Goal: Task Accomplishment & Management: Use online tool/utility

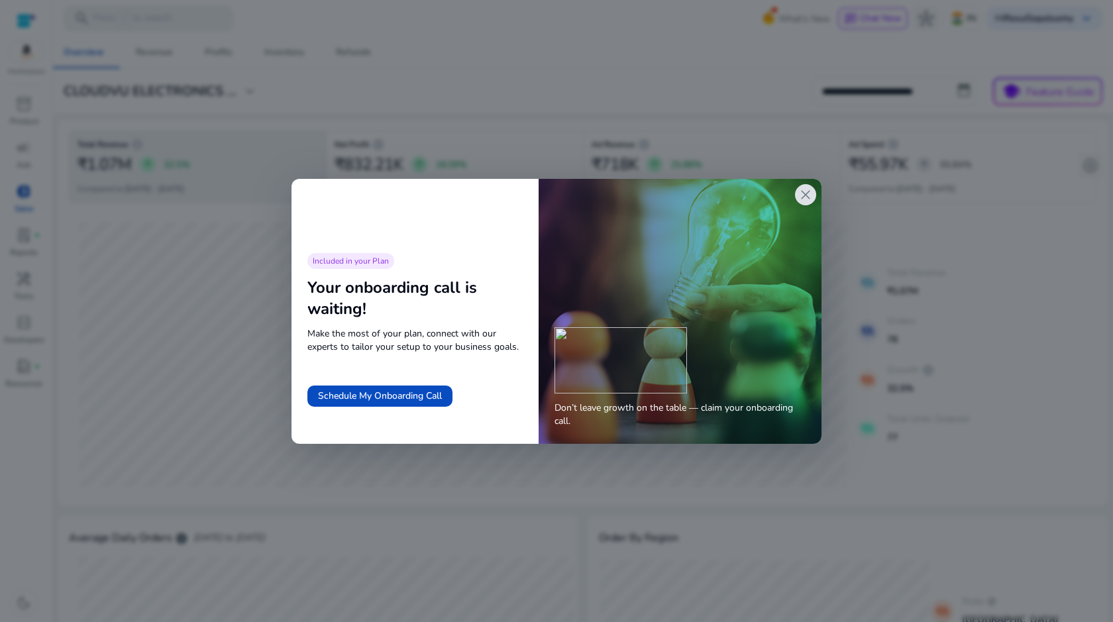
click at [810, 205] on div "Don’t leave growth on the table — claim your onboarding call." at bounding box center [679, 311] width 283 height 265
click at [806, 194] on span "close" at bounding box center [805, 195] width 16 height 16
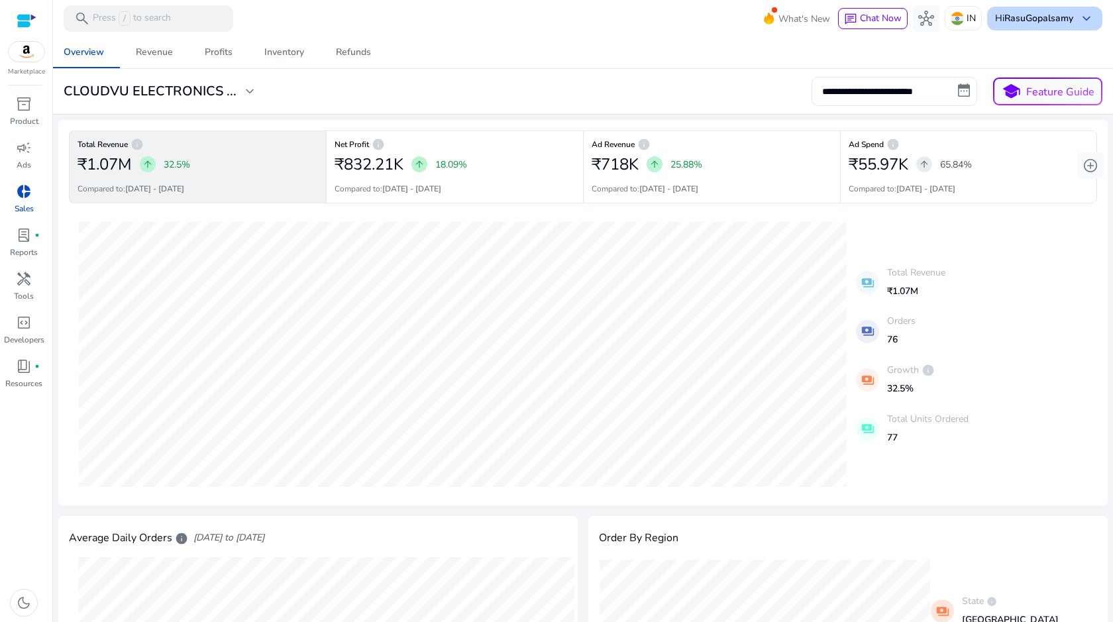
click at [1046, 28] on div "Hi RasuGopalsamy keyboard_arrow_down" at bounding box center [1044, 19] width 115 height 24
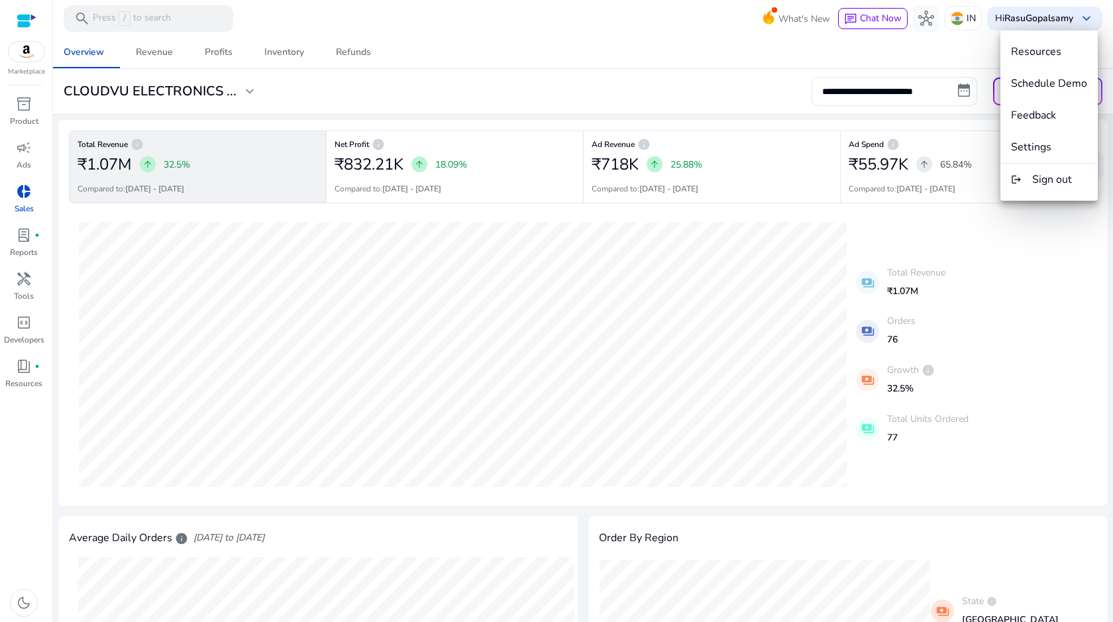
click at [1089, 346] on div at bounding box center [556, 311] width 1113 height 622
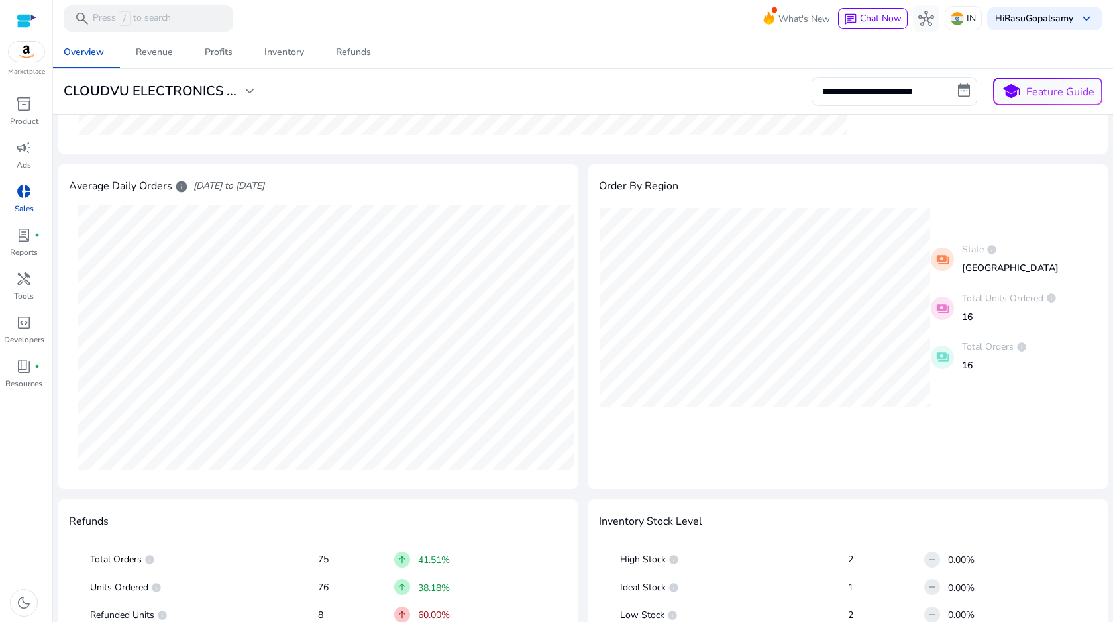
scroll to position [374, 0]
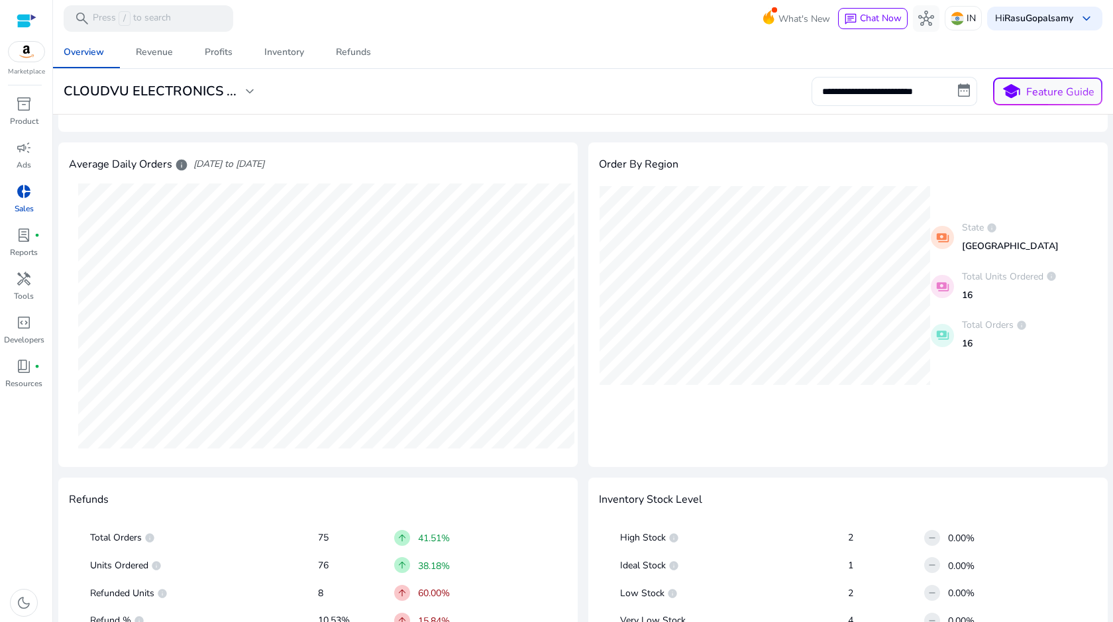
click at [21, 197] on span "donut_small" at bounding box center [24, 191] width 16 height 16
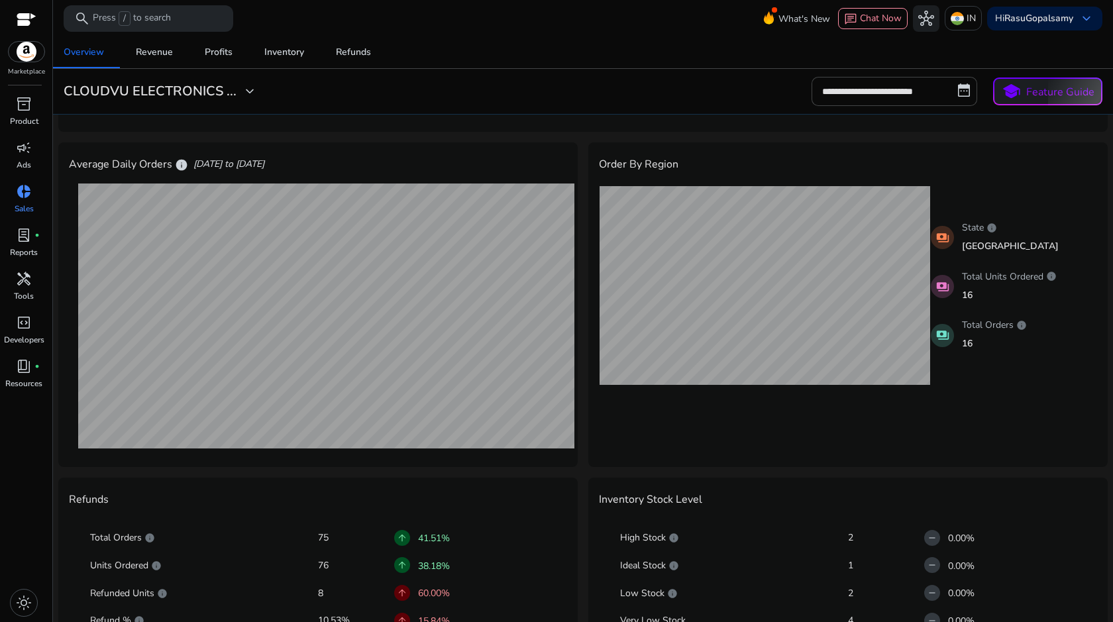
scroll to position [0, 0]
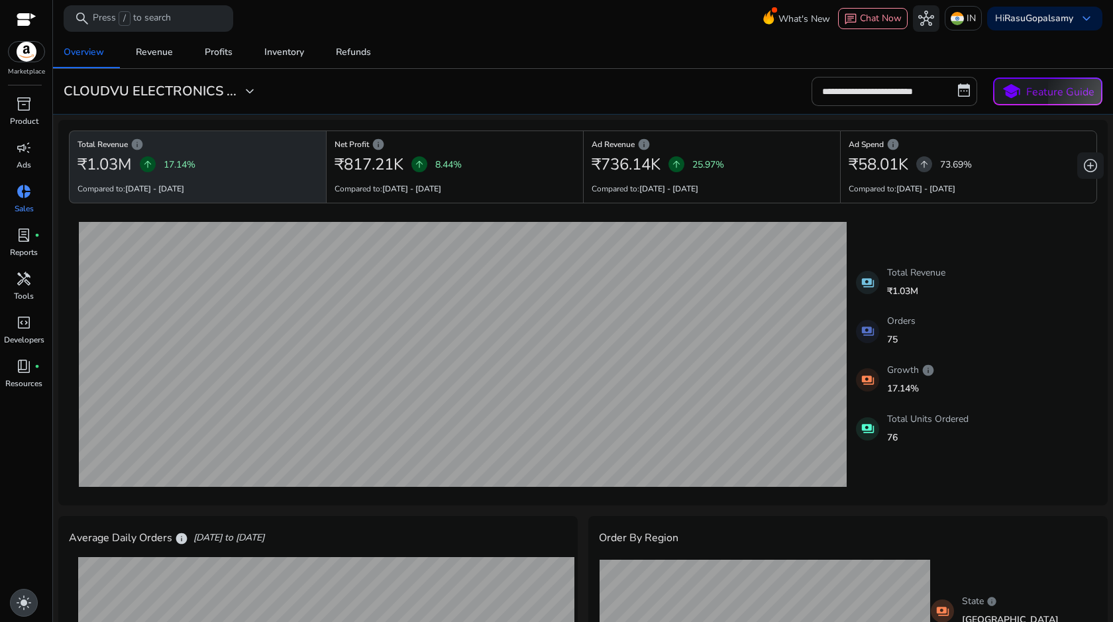
click at [25, 610] on span "light_mode" at bounding box center [24, 603] width 16 height 16
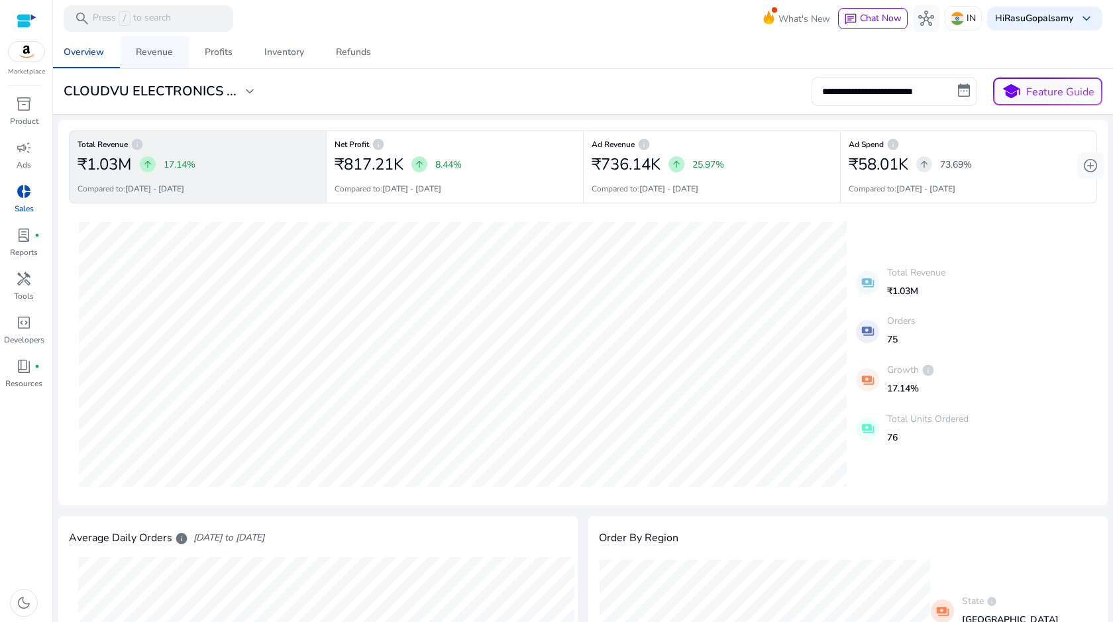
click at [163, 39] on span "Revenue" at bounding box center [154, 52] width 37 height 32
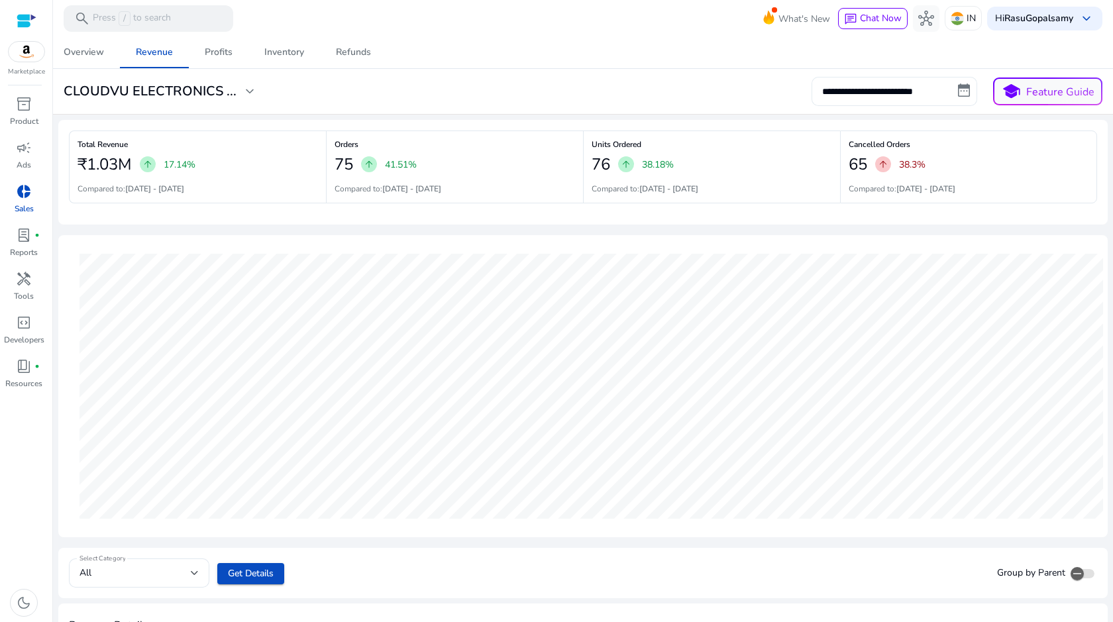
click at [868, 88] on input "**********" at bounding box center [894, 91] width 166 height 29
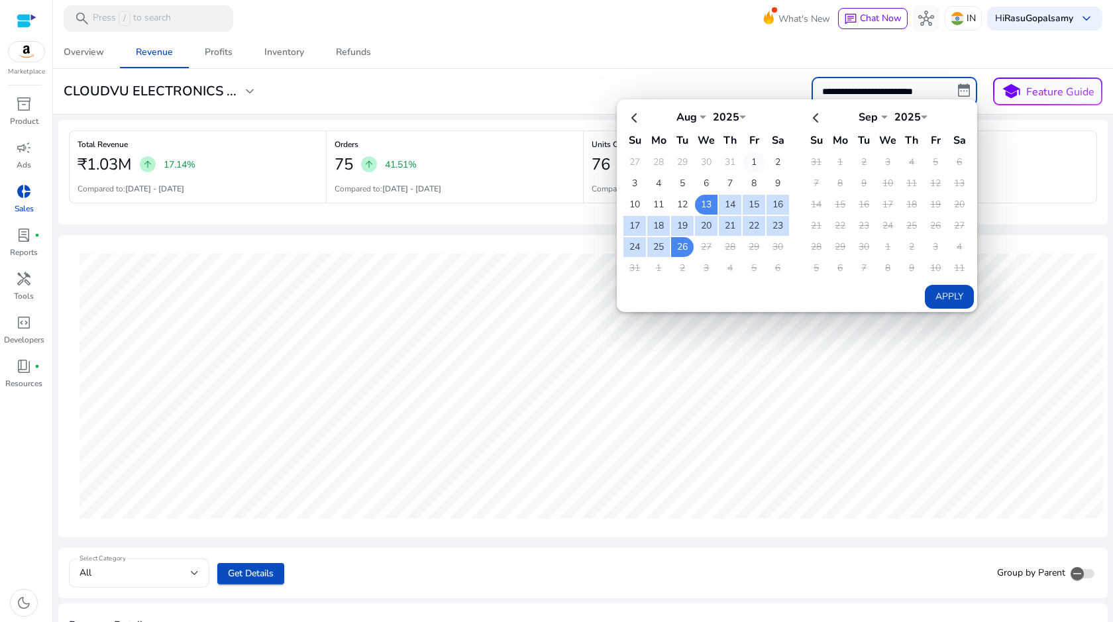
click at [742, 157] on td "1" at bounding box center [753, 162] width 23 height 20
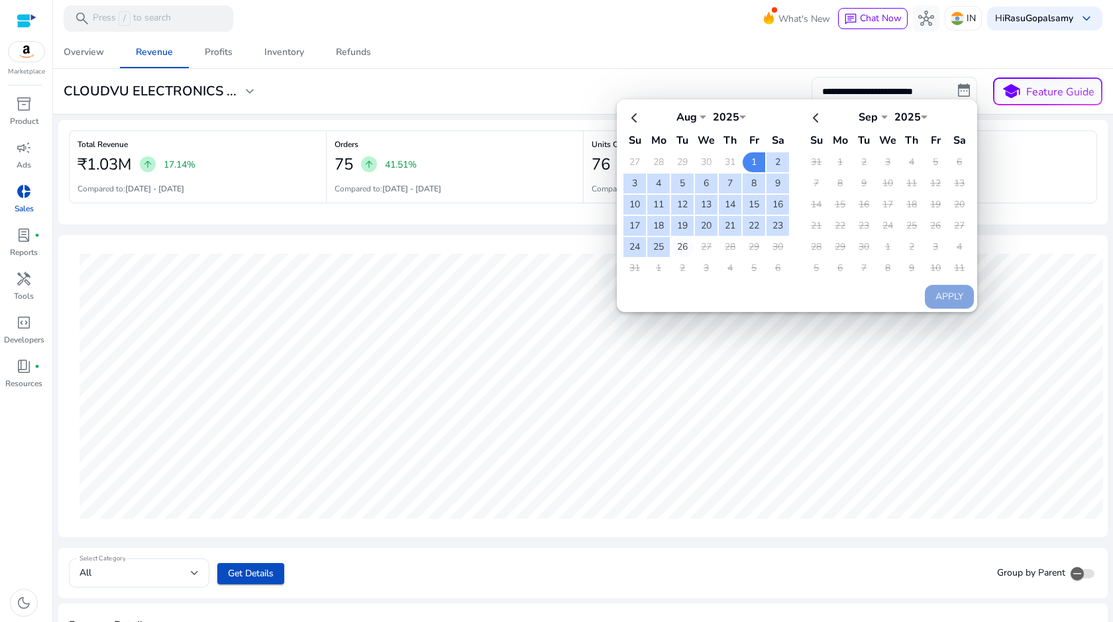
click at [676, 238] on td "26" at bounding box center [682, 247] width 23 height 20
click at [930, 285] on button "Apply" at bounding box center [949, 297] width 49 height 24
type input "**********"
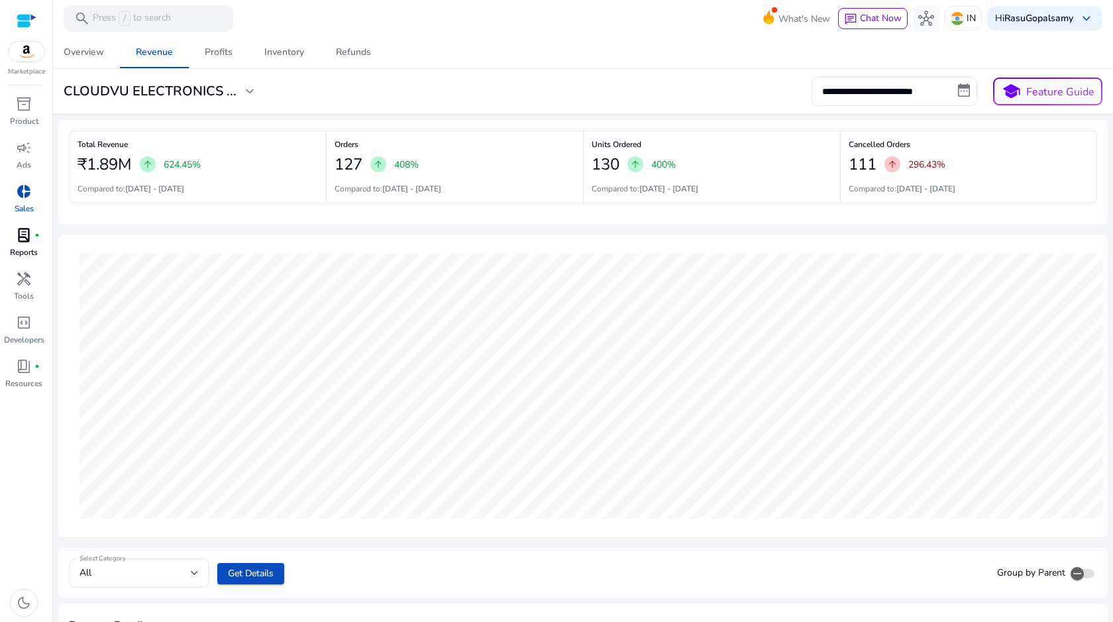
click at [26, 230] on span "lab_profile" at bounding box center [24, 235] width 16 height 16
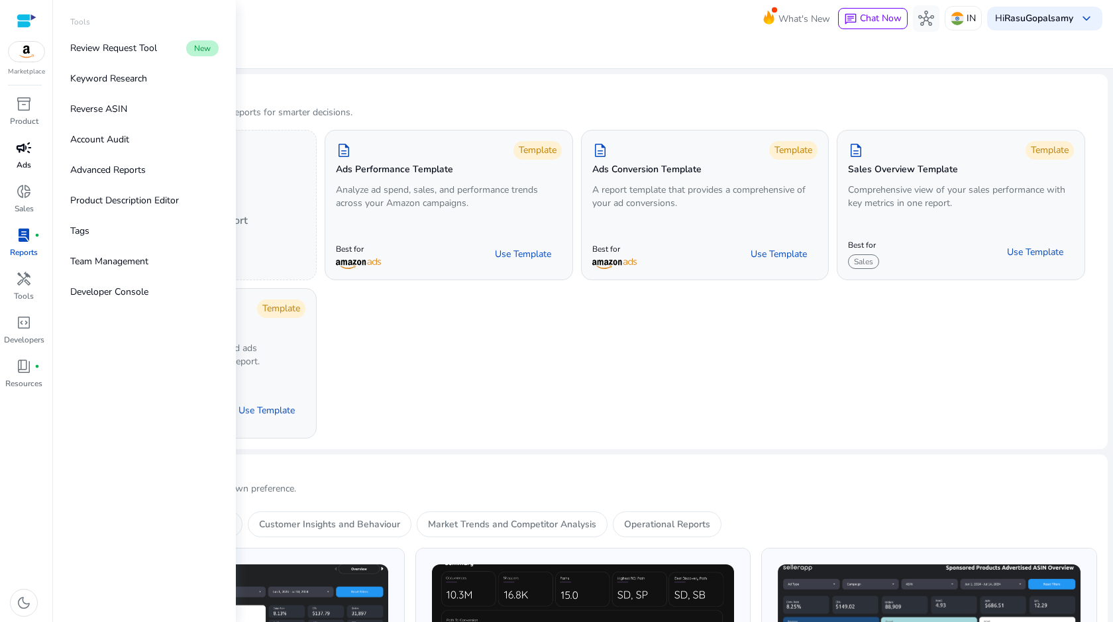
click at [32, 144] on div "campaign" at bounding box center [23, 147] width 37 height 21
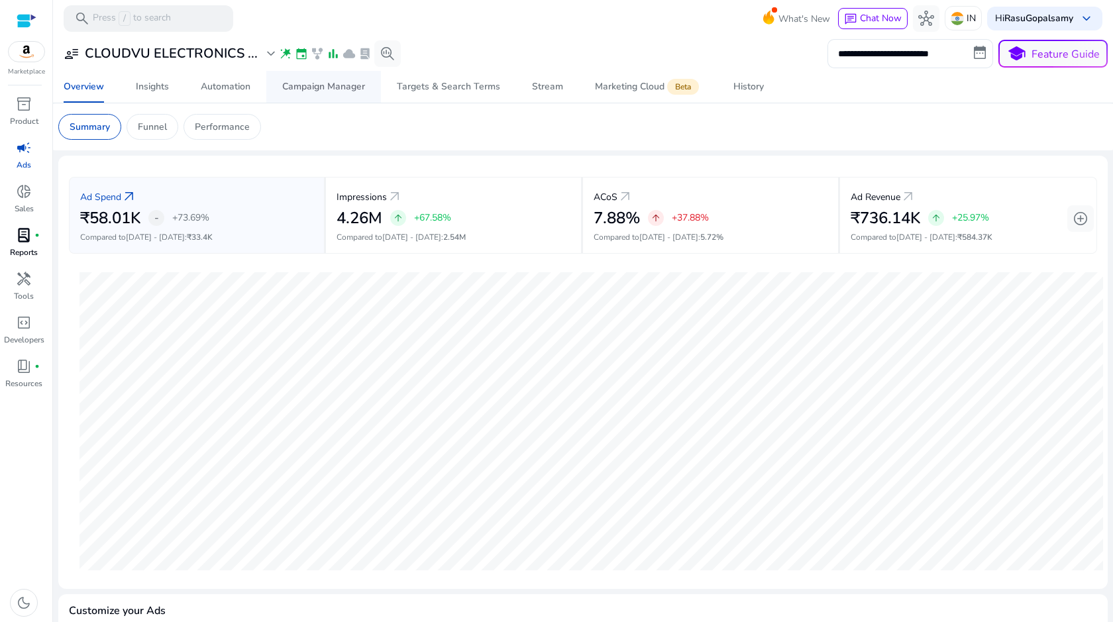
click at [324, 89] on div "Campaign Manager" at bounding box center [323, 86] width 83 height 9
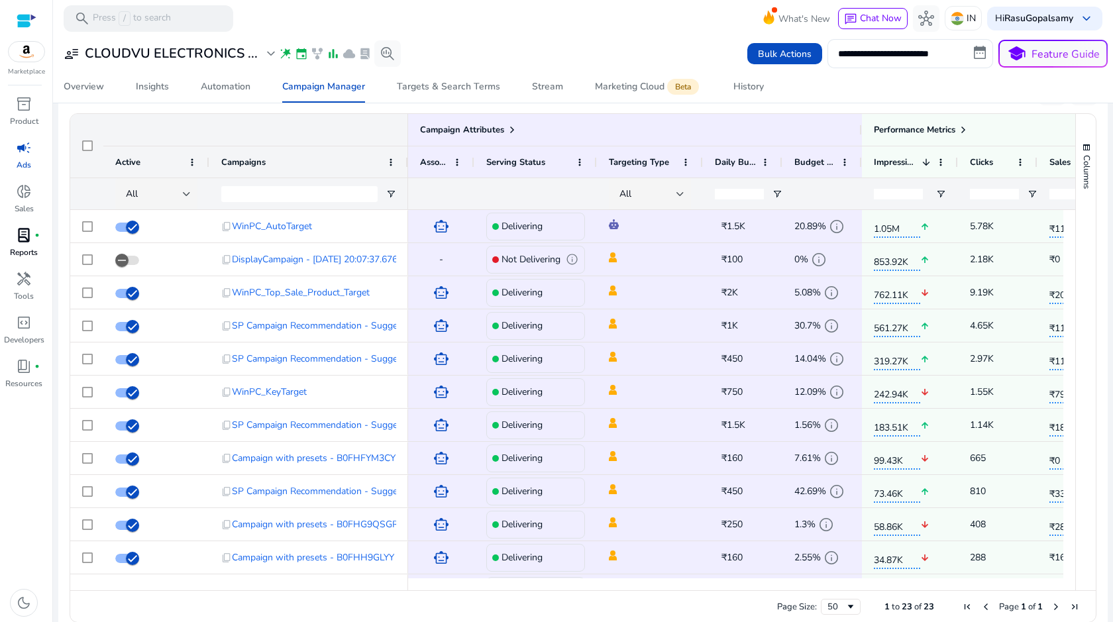
scroll to position [878, 0]
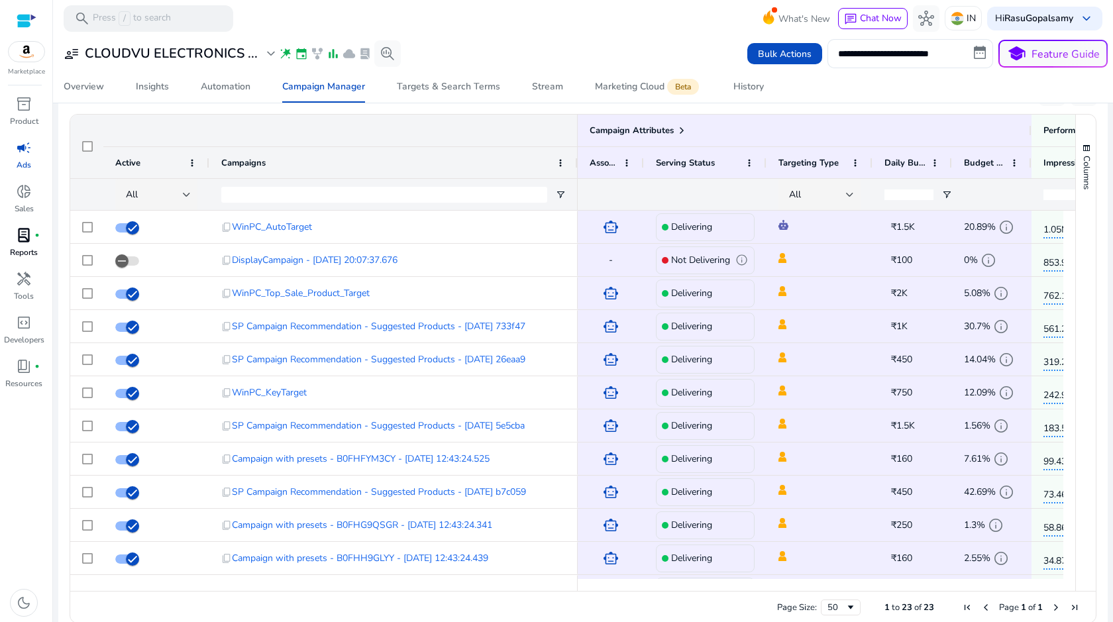
drag, startPoint x: 406, startPoint y: 164, endPoint x: 574, endPoint y: 185, distance: 169.6
click at [574, 185] on div "Campaign Attributes Active Campaigns" at bounding box center [323, 162] width 507 height 95
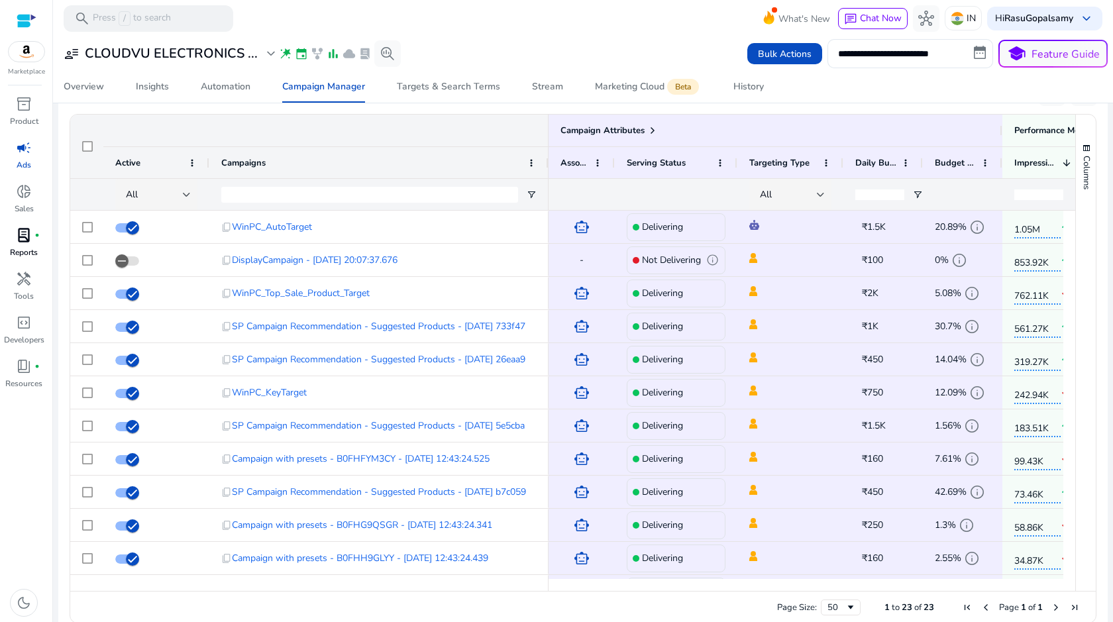
drag, startPoint x: 574, startPoint y: 166, endPoint x: 546, endPoint y: 166, distance: 27.8
click at [546, 166] on div at bounding box center [547, 162] width 5 height 31
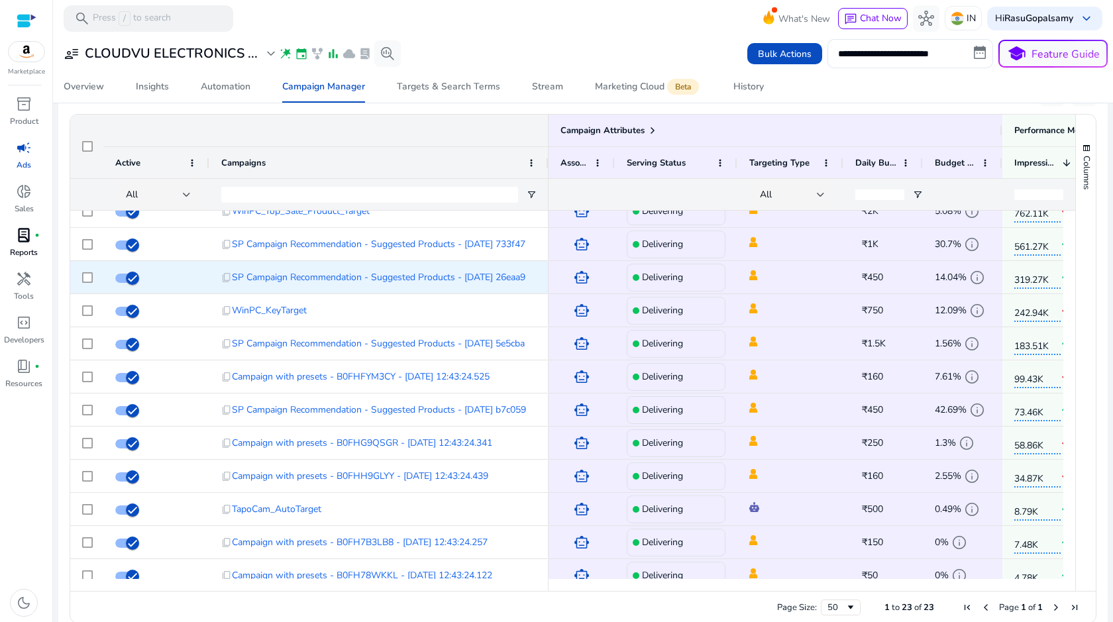
scroll to position [107, 0]
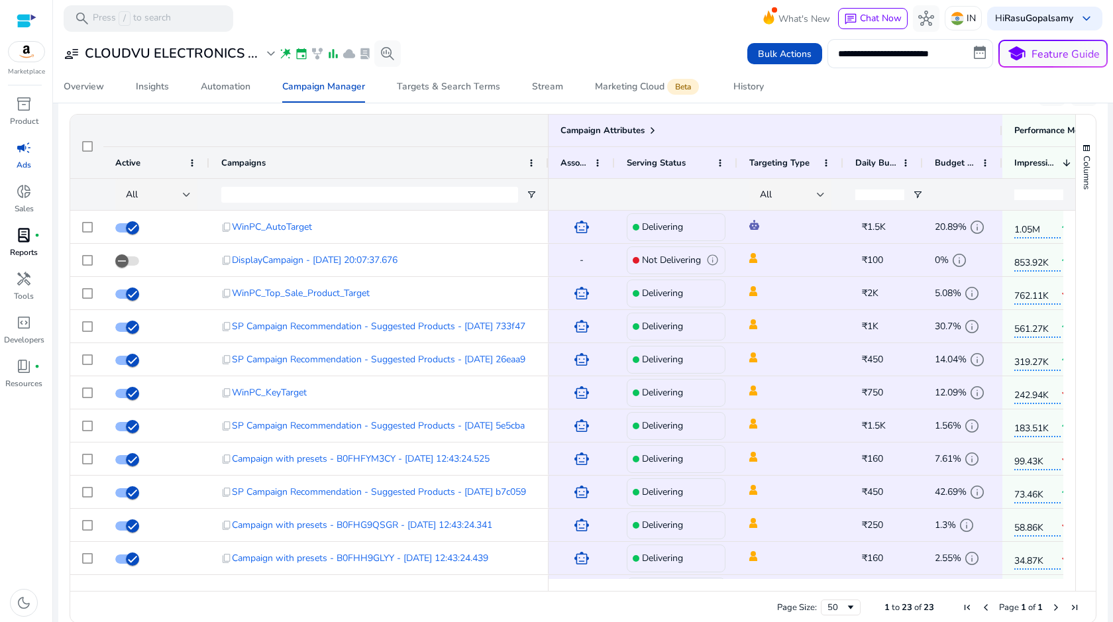
click at [407, 185] on div at bounding box center [369, 194] width 297 height 31
click at [405, 189] on input "Campaigns Filter Input" at bounding box center [369, 195] width 297 height 16
type input "****"
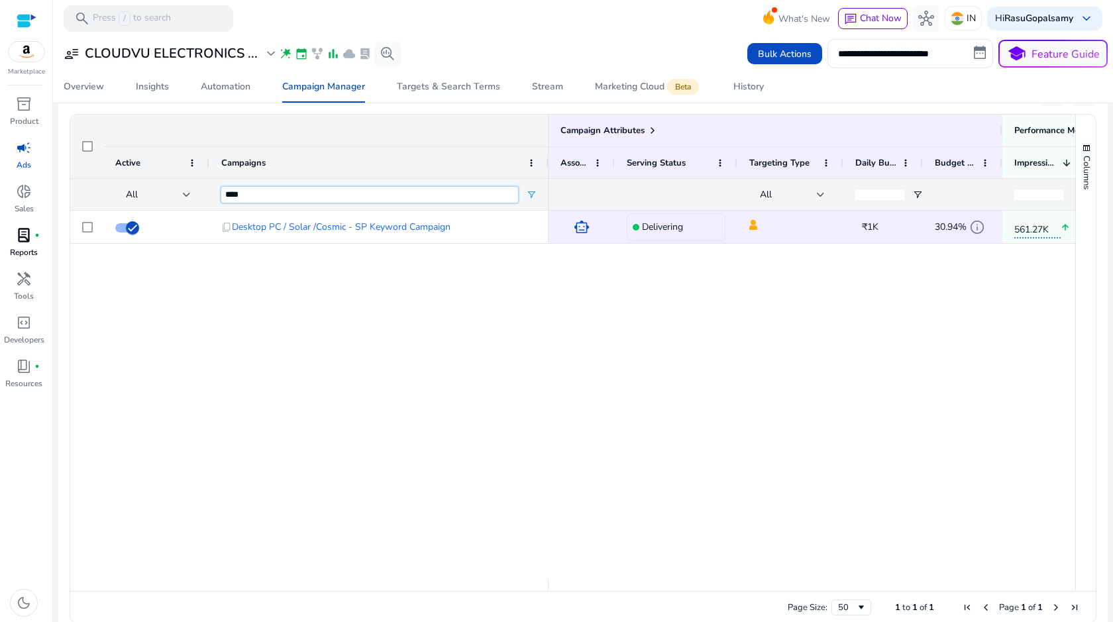
click at [389, 193] on input "****" at bounding box center [369, 195] width 297 height 16
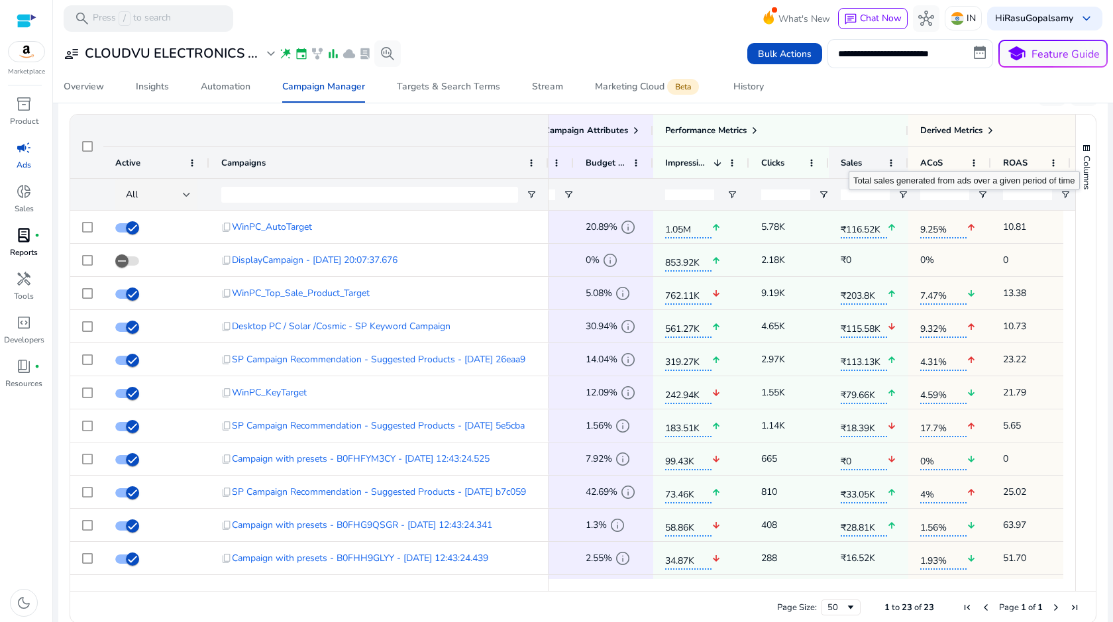
click at [860, 160] on span "Sales" at bounding box center [850, 163] width 21 height 12
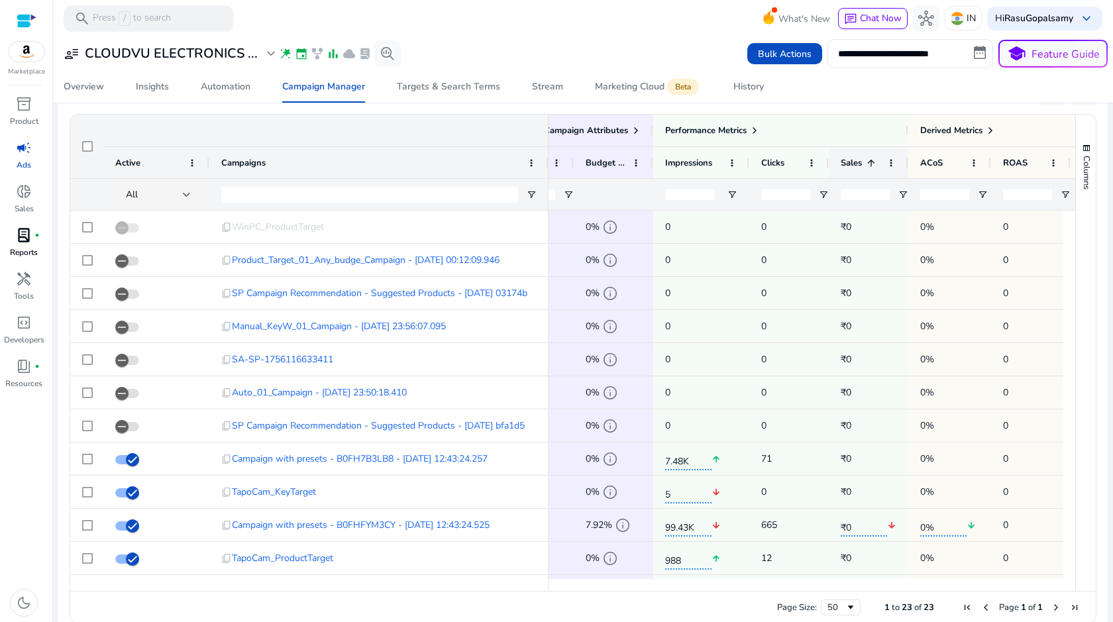
click at [860, 160] on span "Sales" at bounding box center [850, 163] width 21 height 12
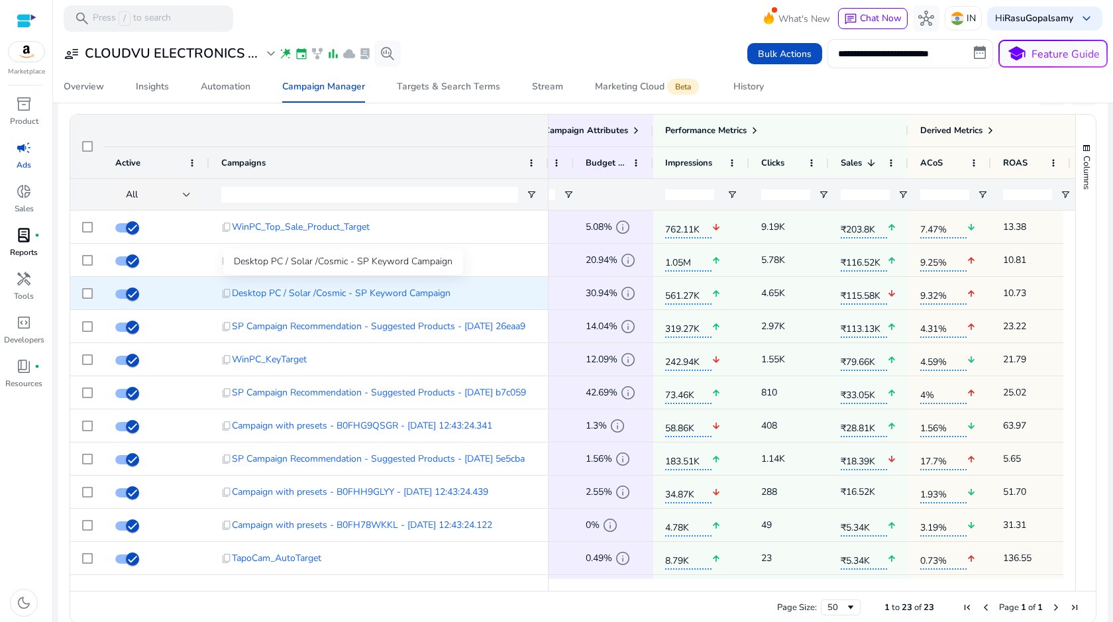
click at [401, 297] on span "Desktop PC / Solar /Cosmic - SP Keyword Campaign" at bounding box center [341, 292] width 219 height 27
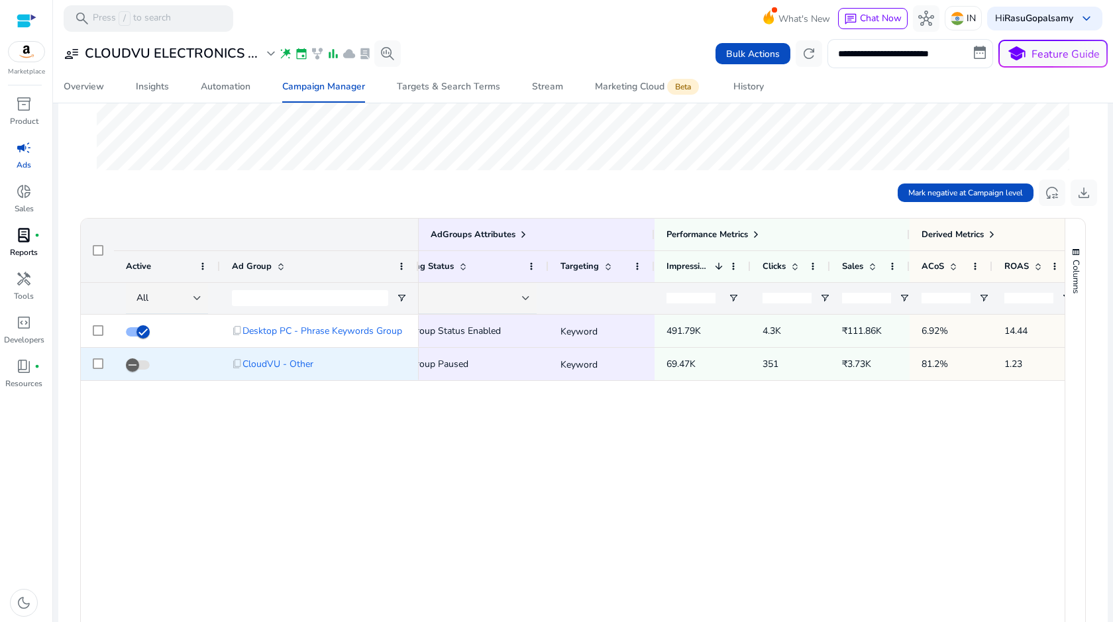
scroll to position [0, 39]
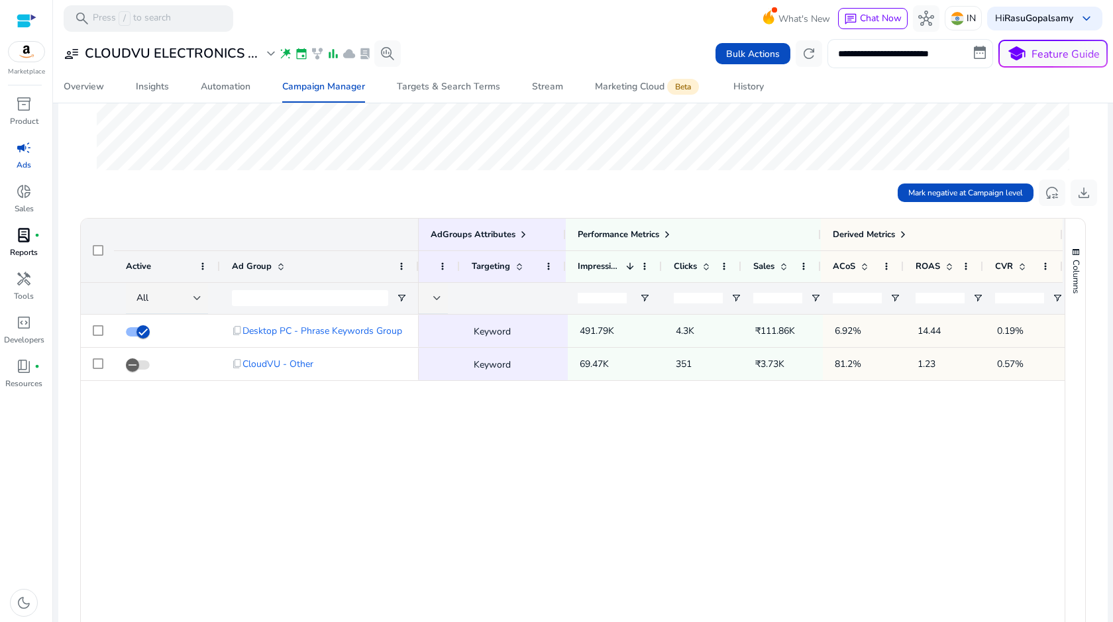
click at [879, 48] on input "**********" at bounding box center [910, 53] width 166 height 29
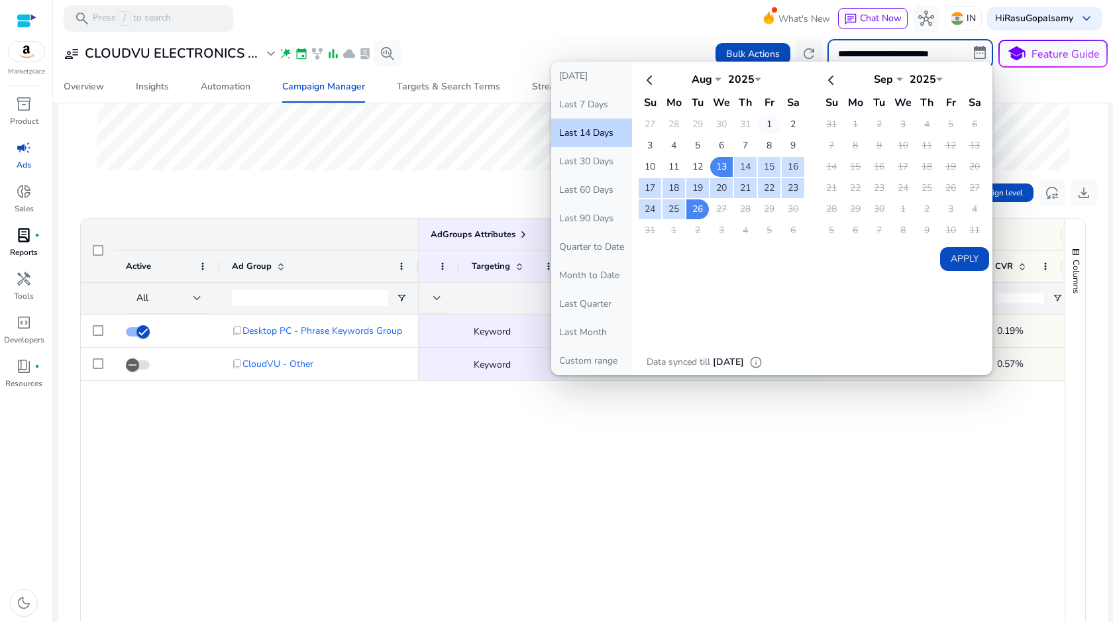
click at [761, 120] on td "1" at bounding box center [769, 125] width 23 height 20
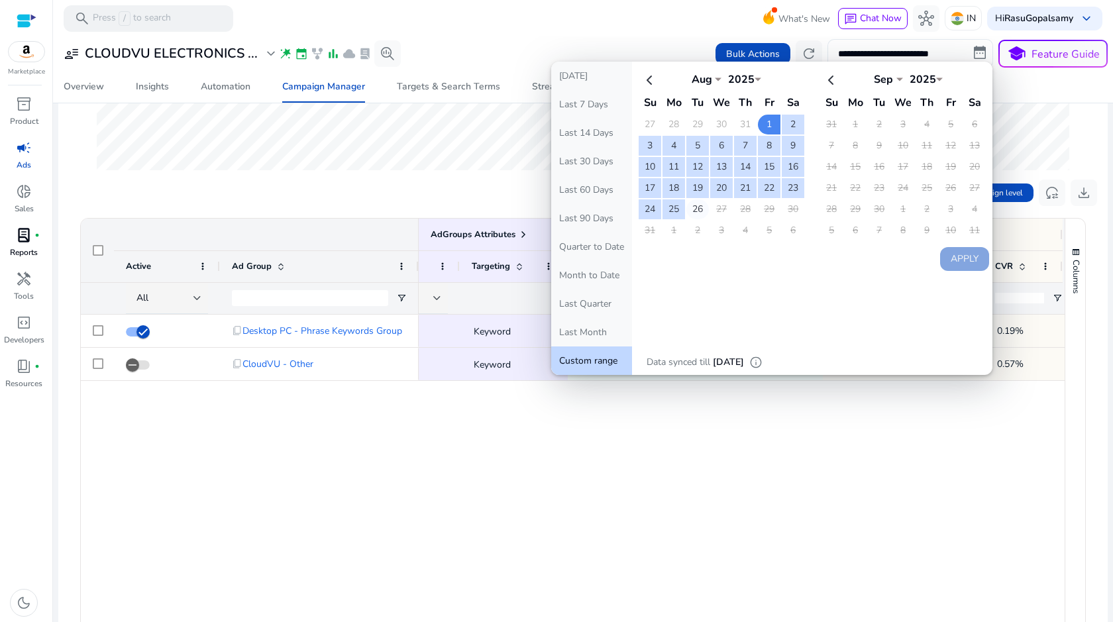
click at [689, 208] on td "26" at bounding box center [697, 209] width 23 height 20
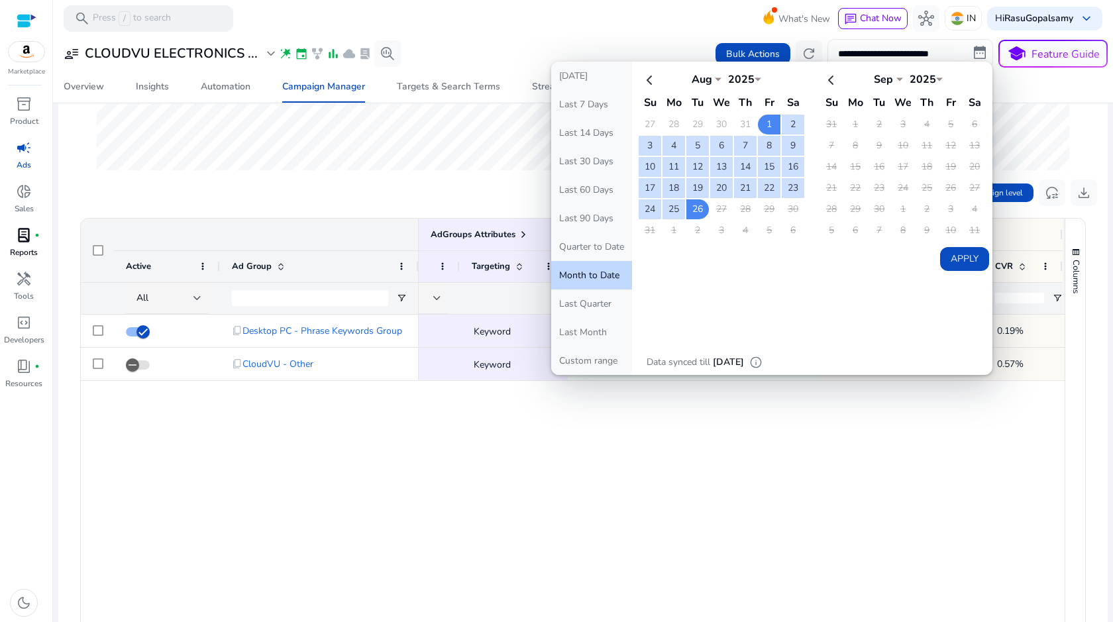
click at [951, 251] on button "Apply" at bounding box center [964, 259] width 49 height 24
type input "**********"
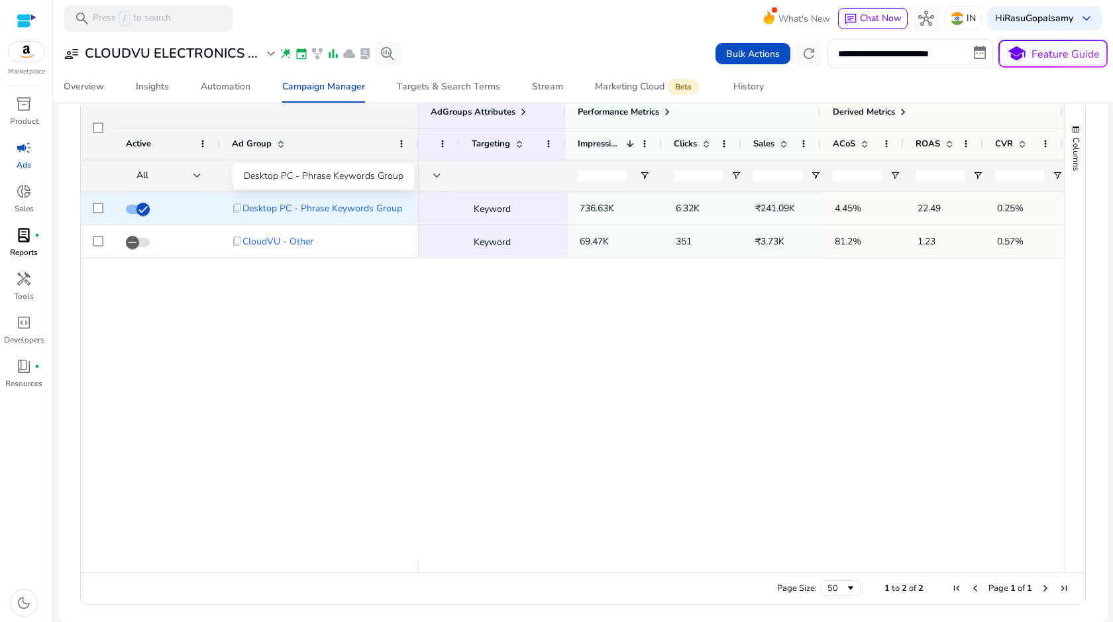
click at [354, 207] on span "Desktop PC - Phrase Keywords Group" at bounding box center [322, 208] width 160 height 27
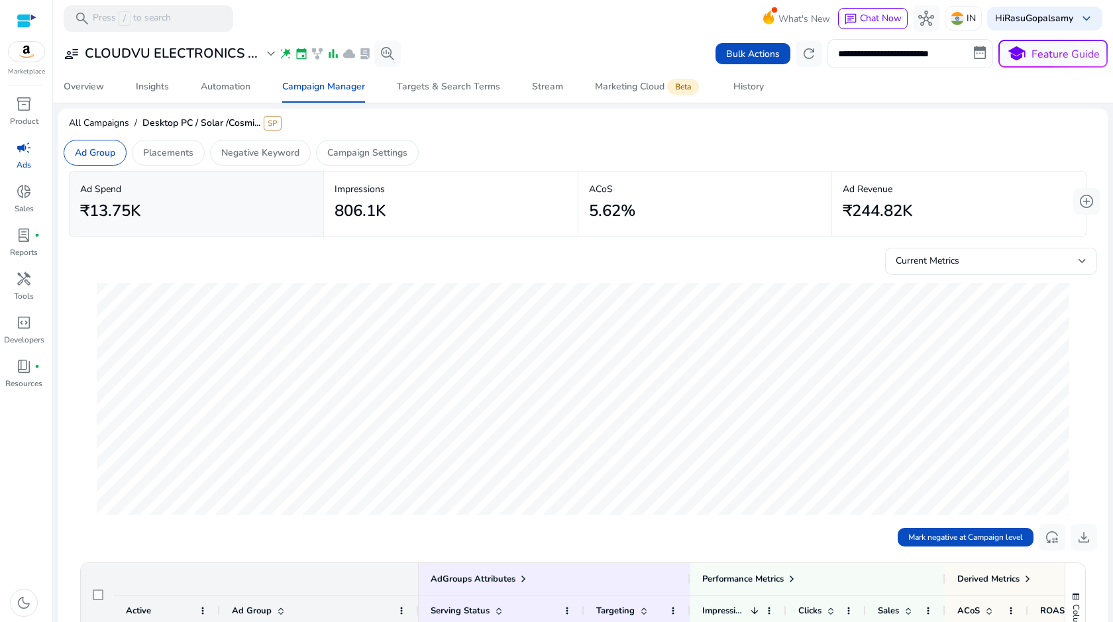
scroll to position [354, 0]
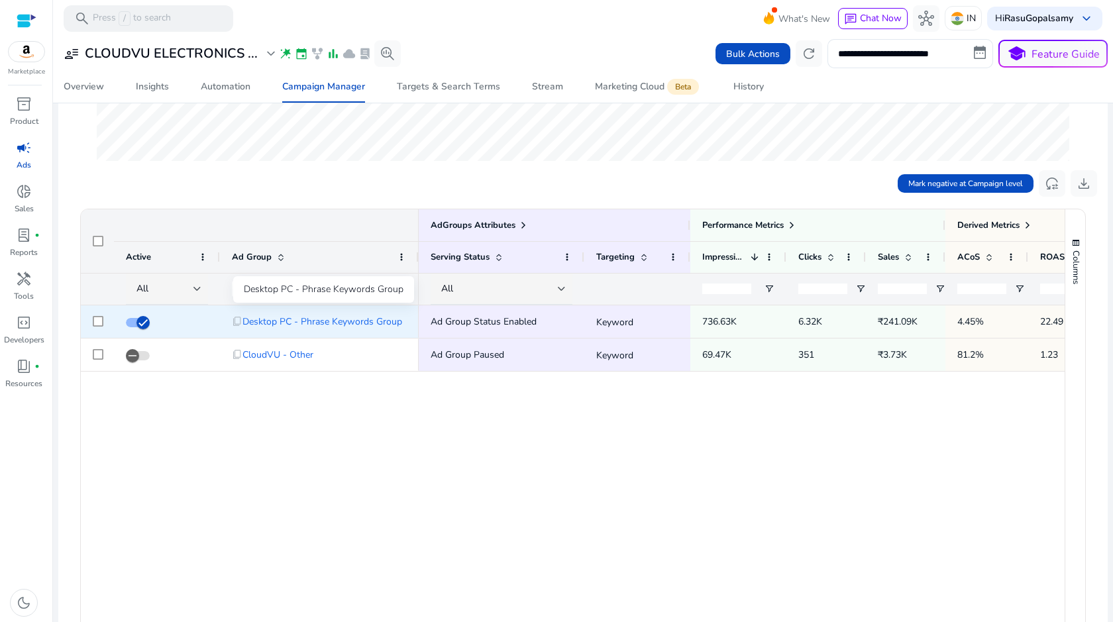
click at [358, 324] on span "Desktop PC - Phrase Keywords Group" at bounding box center [322, 321] width 160 height 27
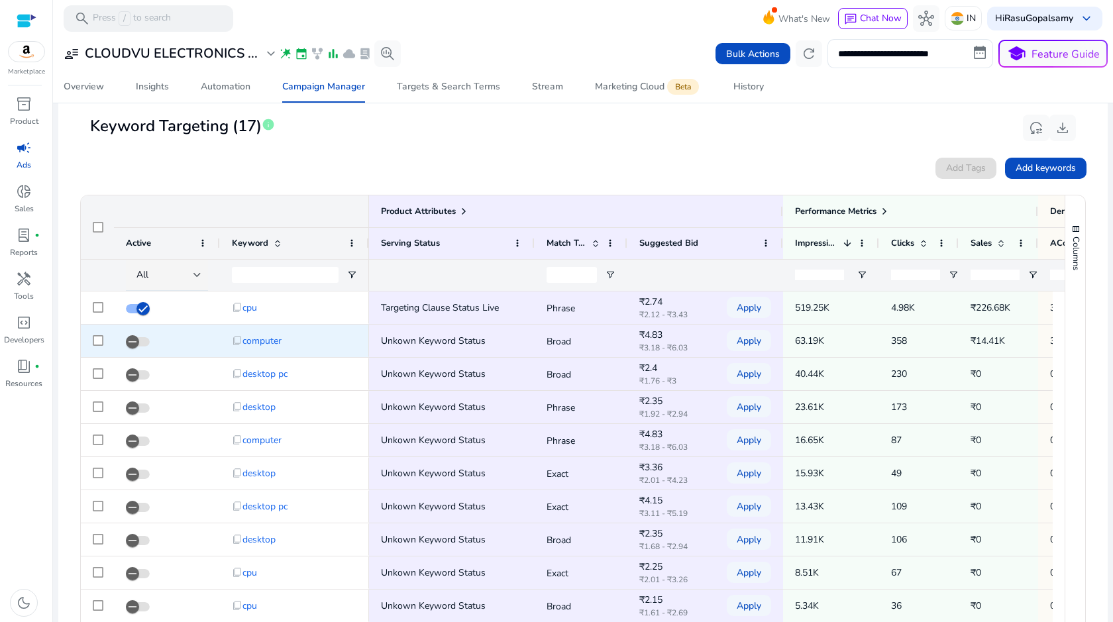
scroll to position [430, 0]
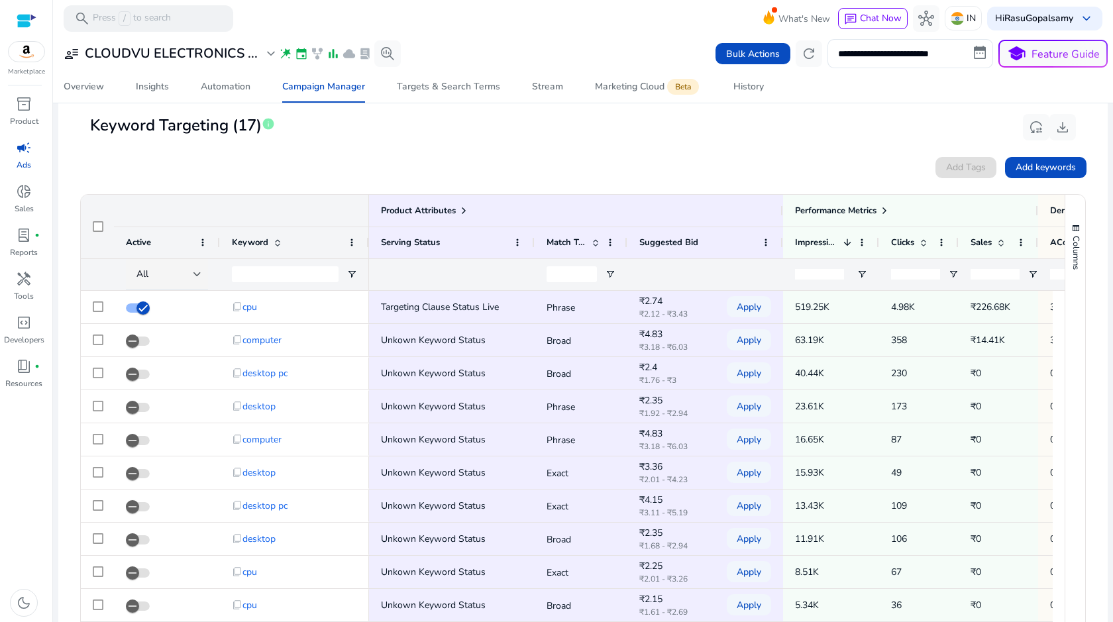
click at [208, 240] on div "Active" at bounding box center [167, 243] width 106 height 32
click at [203, 242] on span at bounding box center [202, 242] width 11 height 11
click at [384, 173] on div "Add Tags Add keywords" at bounding box center [582, 167] width 1007 height 21
click at [199, 274] on div at bounding box center [197, 274] width 8 height 5
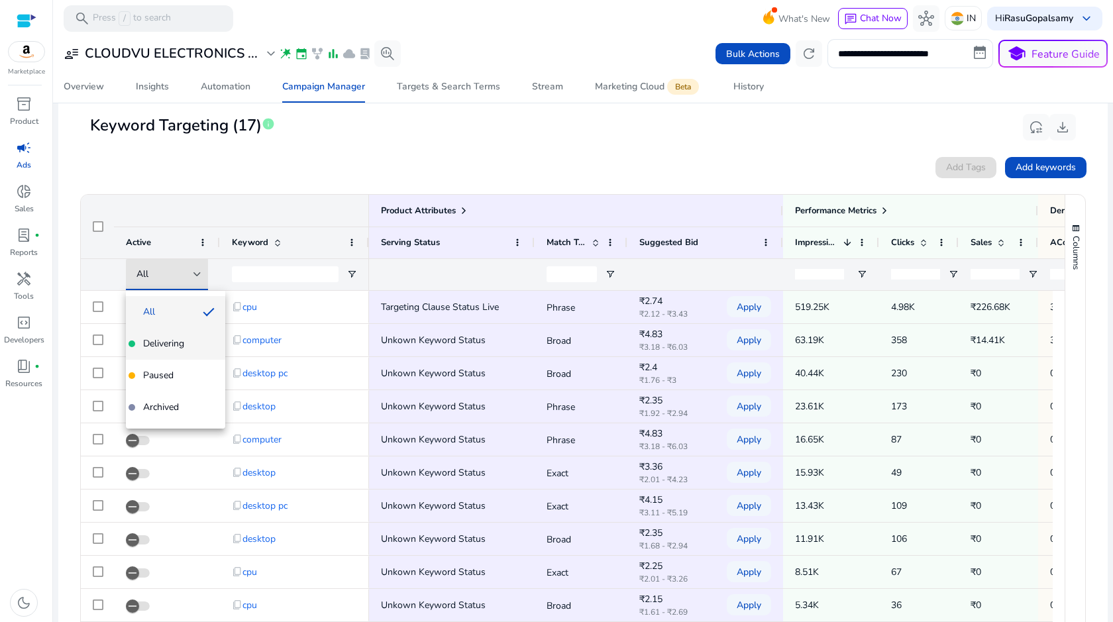
click at [181, 344] on span "Delivering" at bounding box center [163, 343] width 41 height 13
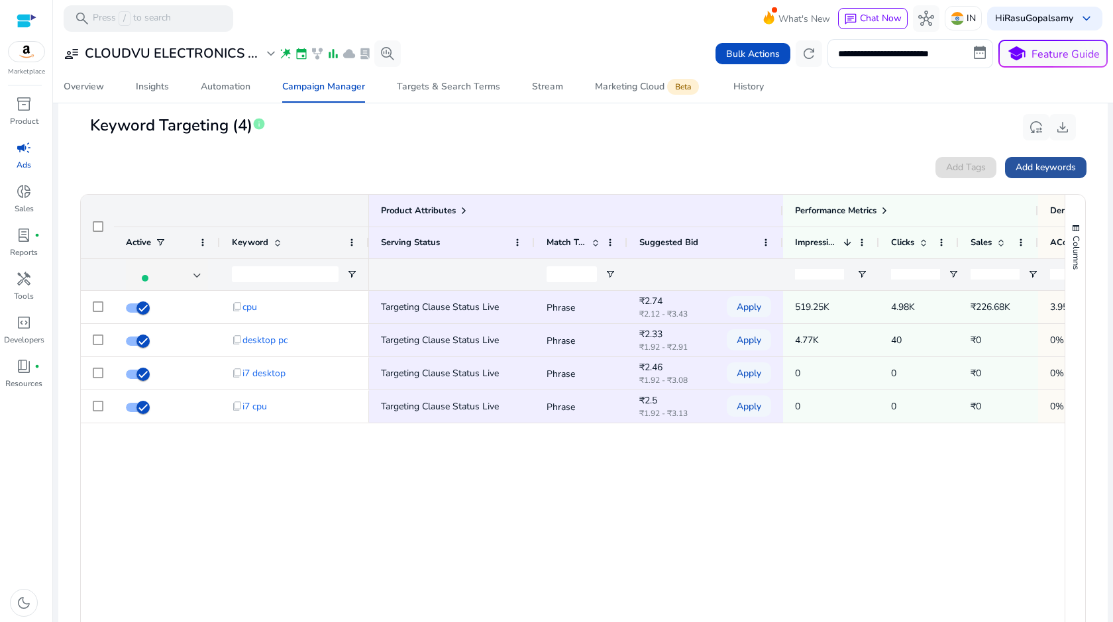
click at [1027, 163] on span "Add keywords" at bounding box center [1045, 167] width 60 height 14
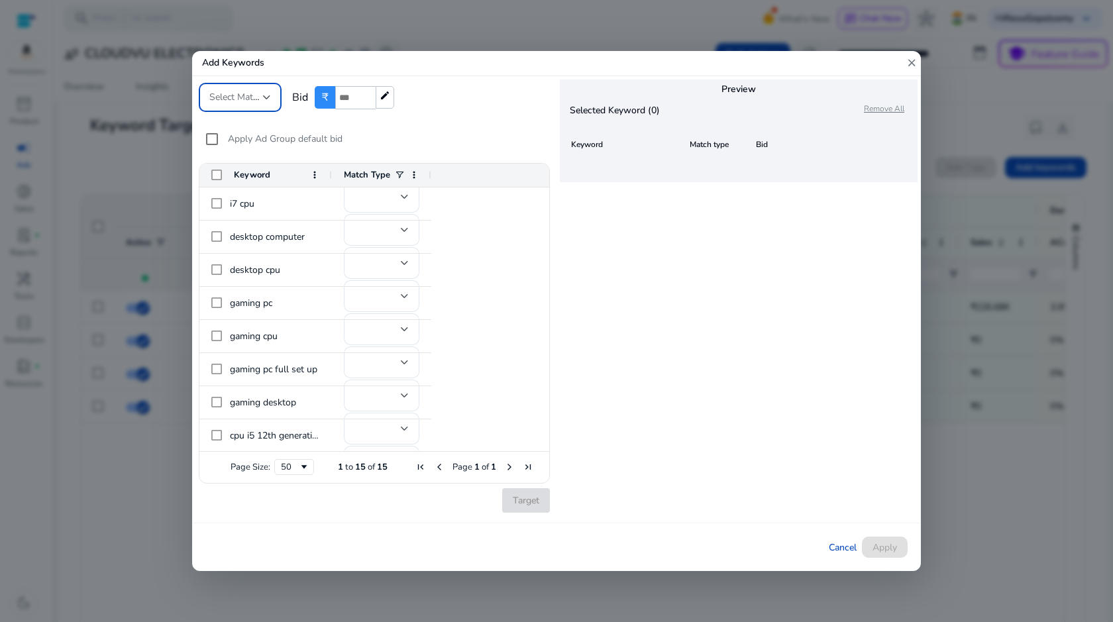
click at [245, 95] on span "Select Match Type" at bounding box center [246, 97] width 75 height 13
click at [240, 196] on span "Phrase" at bounding box center [248, 196] width 78 height 15
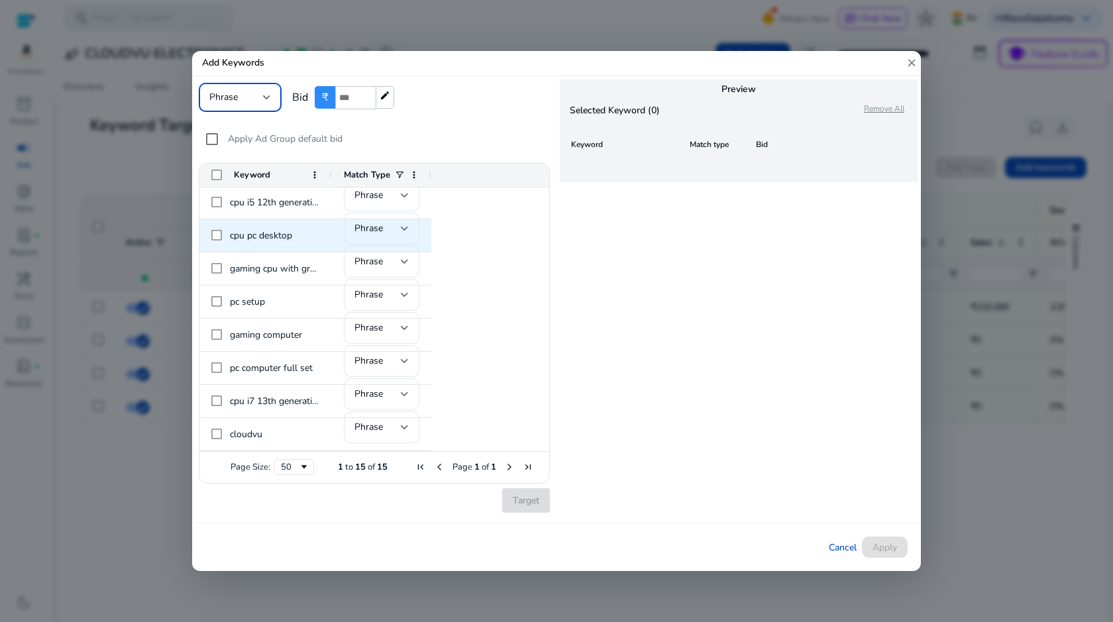
scroll to position [0, 0]
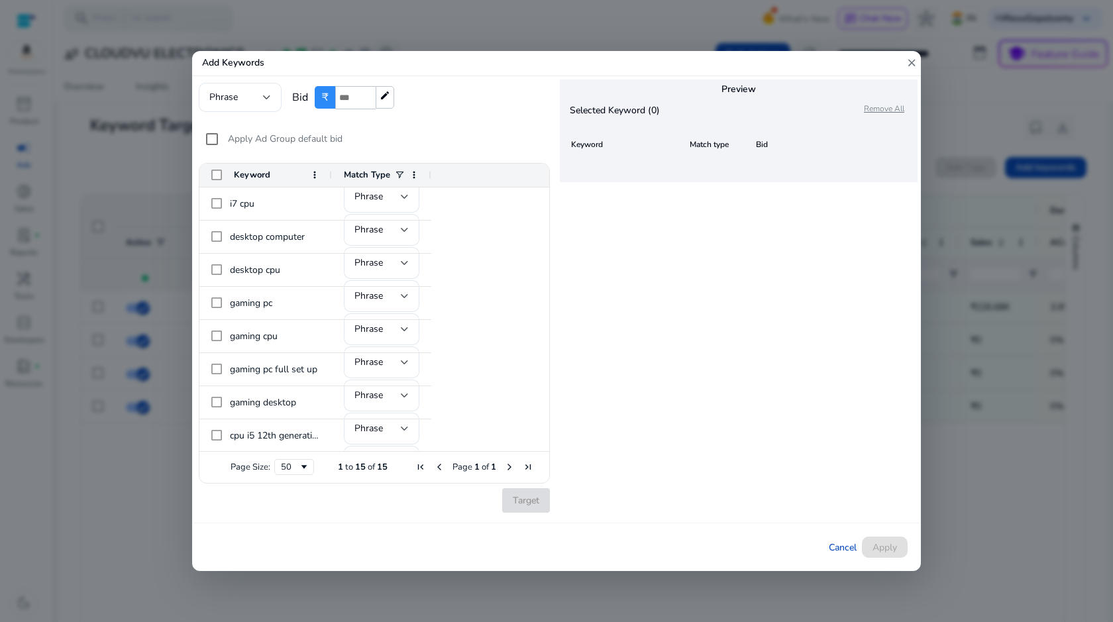
drag, startPoint x: 388, startPoint y: 60, endPoint x: 495, endPoint y: 62, distance: 107.3
click at [495, 62] on h5 "Add Keywords" at bounding box center [374, 63] width 364 height 25
click at [838, 542] on span "Cancel" at bounding box center [843, 547] width 28 height 14
